Goal: Task Accomplishment & Management: Manage account settings

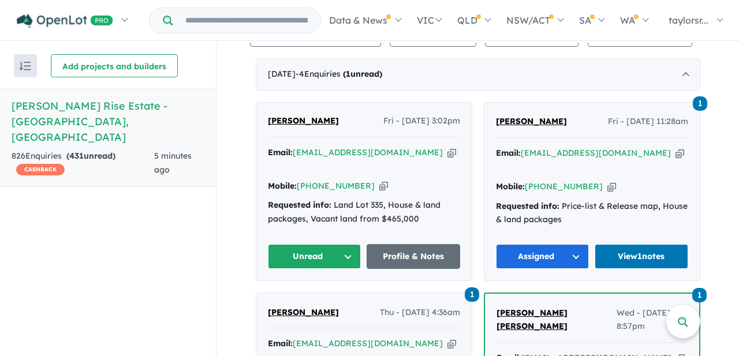
scroll to position [442, 0]
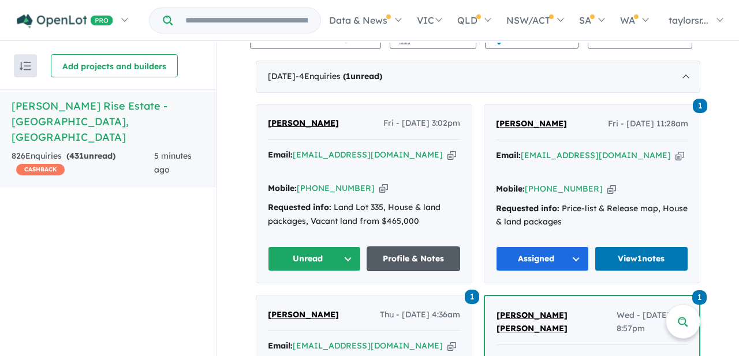
click at [418, 248] on link "Profile & Notes" at bounding box center [414, 258] width 94 height 25
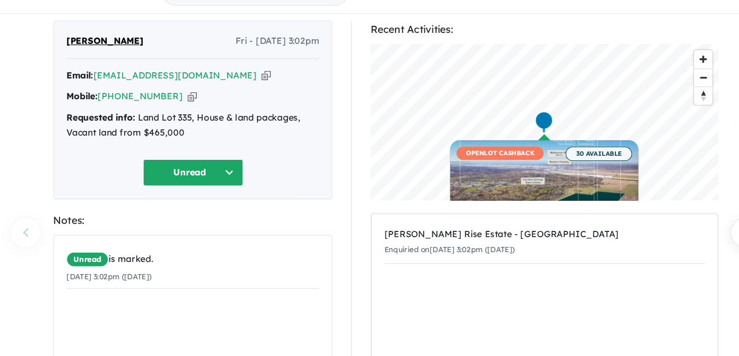
click at [212, 185] on button "Unread" at bounding box center [178, 187] width 92 height 25
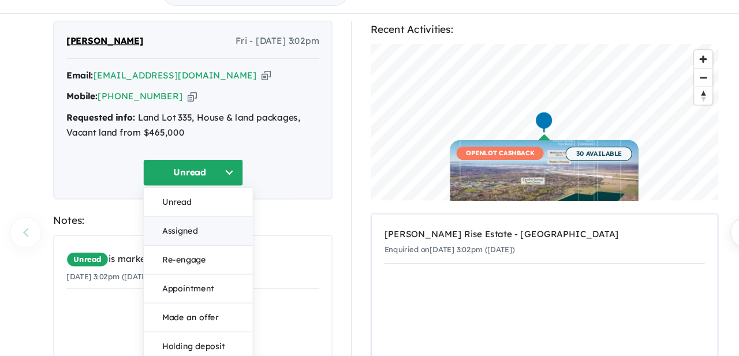
click at [185, 241] on button "Assigned" at bounding box center [182, 241] width 100 height 27
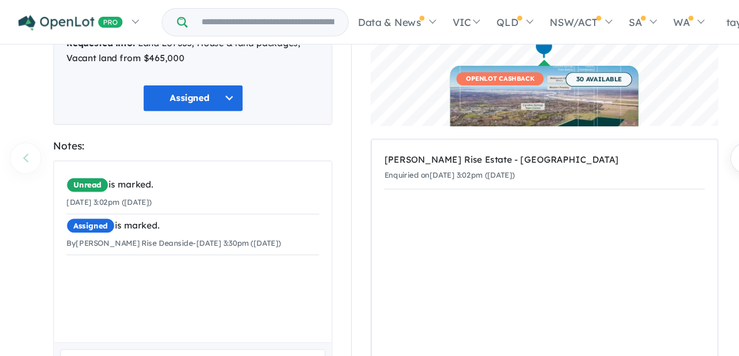
scroll to position [36, 0]
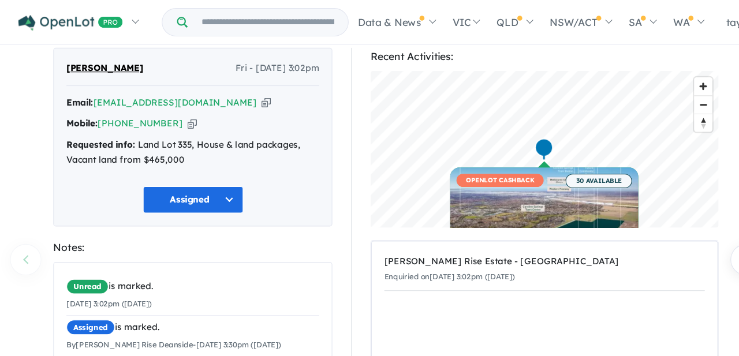
click at [173, 115] on icon "button" at bounding box center [177, 113] width 9 height 12
